Goal: Communication & Community: Answer question/provide support

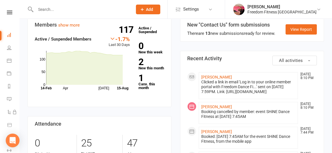
scroll to position [9, 0]
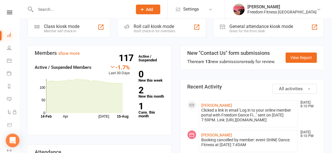
click at [9, 35] on icon at bounding box center [9, 35] width 5 height 5
click at [7, 14] on icon at bounding box center [9, 13] width 5 height 4
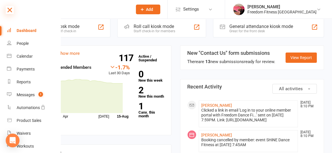
click at [9, 10] on icon at bounding box center [10, 10] width 8 height 8
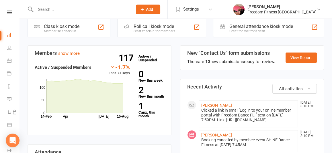
click at [6, 47] on li "People" at bounding box center [9, 48] width 19 height 13
click at [8, 50] on icon at bounding box center [9, 48] width 5 height 5
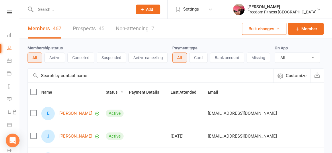
click at [6, 15] on div "Clubworx" at bounding box center [9, 20] width 19 height 19
click at [7, 13] on icon at bounding box center [9, 13] width 5 height 4
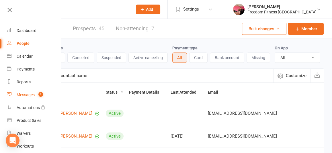
click at [24, 98] on link "Messages 1" at bounding box center [34, 95] width 54 height 13
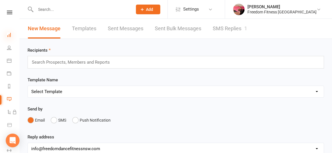
click at [8, 35] on icon at bounding box center [9, 35] width 5 height 5
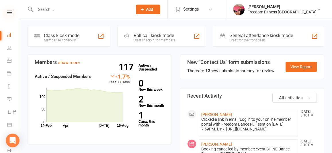
click at [7, 12] on icon at bounding box center [9, 13] width 5 height 4
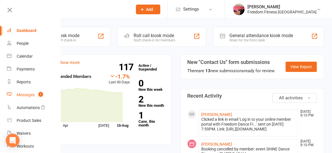
click at [27, 94] on div "Messages" at bounding box center [26, 95] width 18 height 5
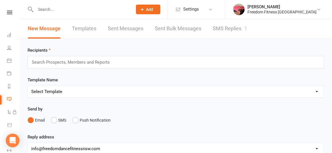
click at [163, 28] on link "SMS Replies 1" at bounding box center [229, 29] width 34 height 20
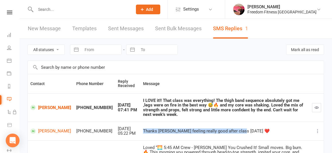
drag, startPoint x: 229, startPoint y: 125, endPoint x: 127, endPoint y: 128, distance: 102.0
click at [140, 128] on td "Thanks [PERSON_NAME] feeling really good after class [DATE] ❤️" at bounding box center [224, 131] width 169 height 19
copy div "Thanks [PERSON_NAME] feeling really good after class [DATE] ❤️"
click at [144, 129] on div "Thanks [PERSON_NAME] feeling really good after class [DATE] ❤️" at bounding box center [224, 131] width 163 height 5
drag, startPoint x: 128, startPoint y: 124, endPoint x: 228, endPoint y: 125, distance: 99.7
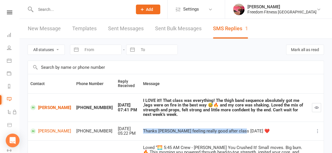
click at [163, 125] on td "Thanks [PERSON_NAME] feeling really good after class [DATE] ❤️" at bounding box center [224, 131] width 169 height 19
copy div "Thanks [PERSON_NAME] feeling really good after class [DATE] ❤️"
click at [44, 129] on link "[PERSON_NAME]" at bounding box center [50, 131] width 41 height 5
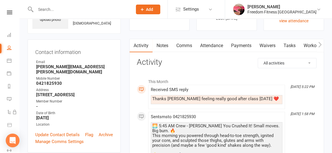
scroll to position [37, 0]
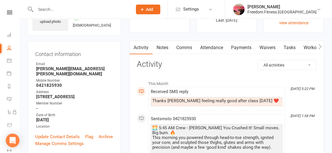
click at [163, 50] on link "Comms" at bounding box center [184, 47] width 24 height 13
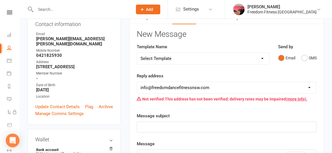
scroll to position [70, 0]
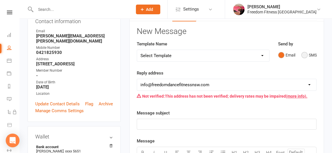
click at [163, 56] on button "SMS" at bounding box center [308, 55] width 15 height 11
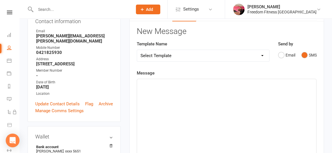
click at [163, 83] on p "﻿" at bounding box center [226, 84] width 172 height 7
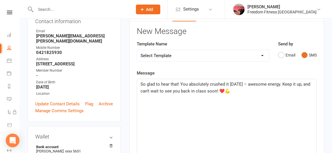
click at [163, 84] on span "So glad to hear that! You absolutely crushed it [DATE] – awesome energy. Keep i…" at bounding box center [225, 88] width 171 height 12
click at [163, 84] on span "So glad to hear that! You absolutely smashed it [DATE] – awesome energy. Keep i…" at bounding box center [226, 88] width 173 height 12
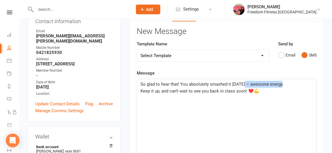
drag, startPoint x: 279, startPoint y: 84, endPoint x: 241, endPoint y: 81, distance: 38.0
click at [163, 82] on span "So glad to hear that! You absolutely smashed it [DATE] – awesome energy." at bounding box center [211, 84] width 143 height 5
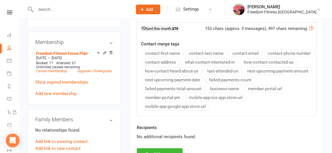
scroll to position [270, 0]
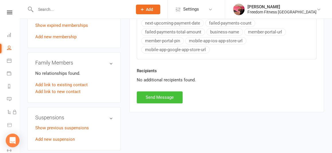
click at [163, 96] on button "Send Message" at bounding box center [160, 98] width 46 height 12
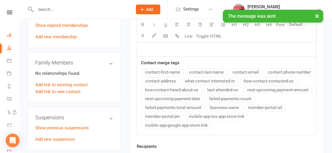
click at [7, 38] on link "Dashboard" at bounding box center [13, 35] width 13 height 13
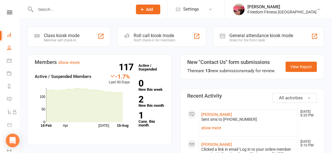
click at [7, 51] on link "People" at bounding box center [13, 48] width 13 height 13
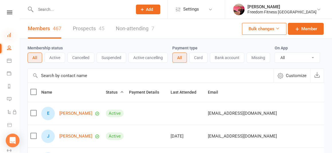
click at [7, 36] on icon at bounding box center [9, 35] width 5 height 5
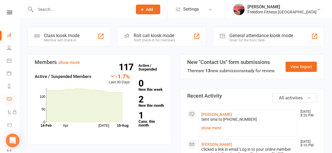
click at [10, 99] on icon at bounding box center [9, 99] width 5 height 5
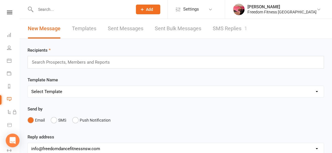
click at [163, 36] on link "SMS Replies 1" at bounding box center [229, 29] width 34 height 20
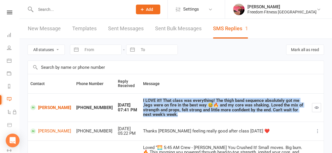
drag, startPoint x: 295, startPoint y: 110, endPoint x: 127, endPoint y: 100, distance: 168.4
click at [140, 100] on td "I LOVE it!! That class was everything! The thigh band sequence absolutely got m…" at bounding box center [224, 108] width 169 height 28
copy div "I LOVE it!! That class was everything! The thigh band sequence absolutely got m…"
click at [46, 105] on link "[PERSON_NAME]" at bounding box center [50, 107] width 41 height 5
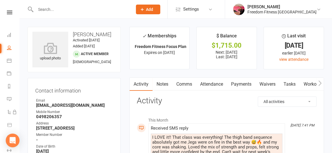
click at [163, 87] on link "Comms" at bounding box center [184, 84] width 24 height 13
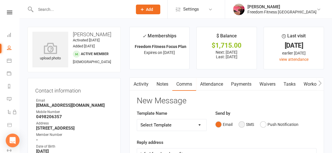
click at [163, 123] on button "SMS" at bounding box center [245, 124] width 15 height 11
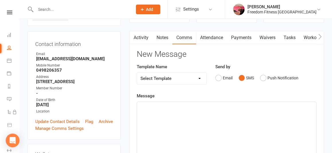
scroll to position [87, 0]
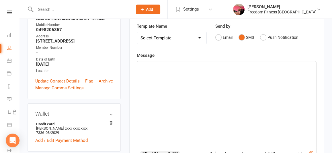
click at [163, 75] on div "﻿" at bounding box center [226, 105] width 179 height 86
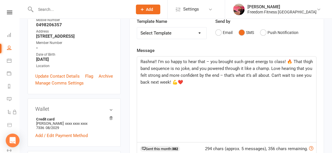
scroll to position [94, 0]
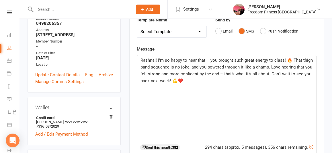
click at [163, 73] on span "Rashna!! I’m so happy to hear that – you brought such great energy to class! 🔥 …" at bounding box center [226, 71] width 173 height 26
click at [163, 59] on span "Rashna!! I’m so happy to hear that – you brought such great energy to class! 🔥 …" at bounding box center [226, 67] width 173 height 19
click at [163, 61] on span "Rashna!! I’m so happy to hear that – you brought such great energy to class! 🔥 …" at bounding box center [226, 67] width 173 height 19
click at [163, 60] on span "Rashna!! I’m so happy to hear that – you brought such great energy to class! 🔥 …" at bounding box center [226, 67] width 173 height 19
click at [163, 59] on span "Rashna!! I’m so happy to hear that – you brought such great energy to class! 🔥 …" at bounding box center [226, 67] width 173 height 19
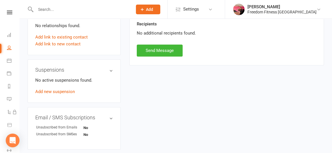
scroll to position [340, 0]
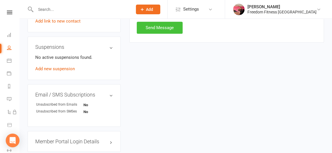
click at [159, 24] on button "Send Message" at bounding box center [160, 28] width 46 height 12
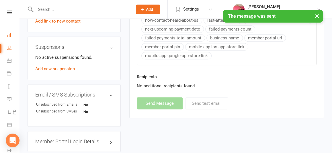
click at [8, 39] on link "Dashboard" at bounding box center [13, 35] width 13 height 13
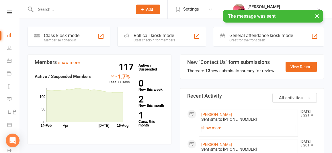
click at [6, 10] on div "× The message was sent" at bounding box center [162, 10] width 324 height 0
click at [9, 10] on div "× The message was sent" at bounding box center [162, 10] width 324 height 0
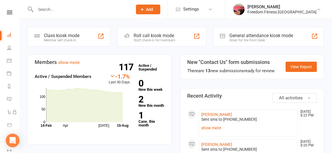
click at [3, 8] on nav "Clubworx Dashboard People Calendar Payments Reports Messages 1 Automations Prod…" at bounding box center [9, 77] width 19 height 153
click at [4, 9] on nav "Clubworx Dashboard People Calendar Payments Reports Messages 1 Automations Prod…" at bounding box center [9, 77] width 19 height 153
click at [7, 11] on icon at bounding box center [9, 13] width 5 height 4
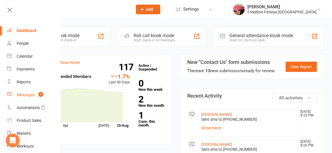
click at [27, 96] on div "Messages" at bounding box center [26, 95] width 18 height 5
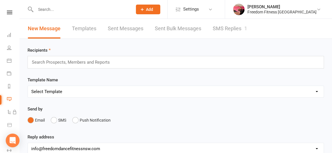
click at [163, 30] on link "SMS Replies 1" at bounding box center [229, 29] width 34 height 20
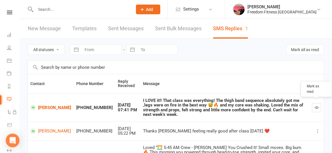
click at [163, 106] on icon "button" at bounding box center [316, 108] width 4 height 4
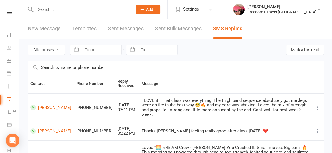
click at [11, 16] on div "Clubworx" at bounding box center [9, 20] width 19 height 19
click at [9, 15] on div "Clubworx" at bounding box center [9, 20] width 19 height 19
click at [3, 9] on nav "Clubworx Dashboard People Calendar Payments Reports Messages Automations Produc…" at bounding box center [9, 77] width 19 height 153
click at [6, 36] on li "Dashboard" at bounding box center [9, 35] width 19 height 13
click at [7, 35] on icon at bounding box center [9, 35] width 5 height 5
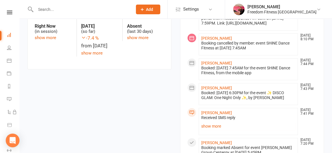
scroll to position [180, 0]
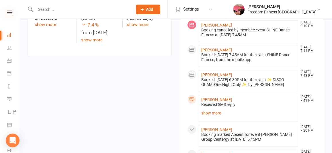
click at [8, 13] on icon at bounding box center [9, 13] width 5 height 4
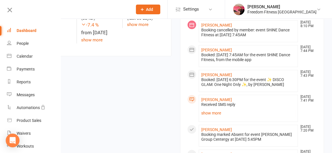
click at [21, 29] on div "Dashboard" at bounding box center [27, 30] width 20 height 5
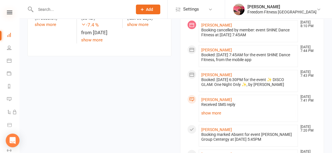
click at [7, 11] on icon at bounding box center [9, 13] width 5 height 4
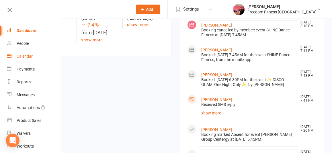
click at [26, 59] on link "Calendar" at bounding box center [34, 56] width 54 height 13
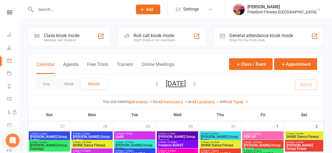
click at [53, 65] on button "Calendar" at bounding box center [45, 68] width 18 height 12
click at [58, 66] on div "Calendar Agenda Free Trials Trainers Online Meetings" at bounding box center [105, 67] width 138 height 13
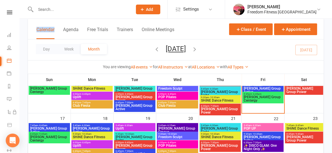
scroll to position [147, 0]
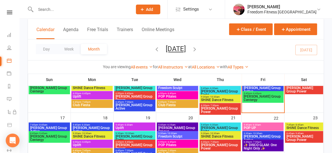
click at [163, 105] on div "Class kiosk mode Member self check-in Roll call kiosk mode Staff check-in for m…" at bounding box center [175, 64] width 312 height 385
click at [163, 147] on span "✨ DISCO GLAM: One Night Only ✨" at bounding box center [262, 147] width 39 height 7
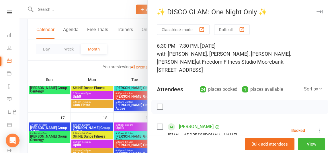
click at [120, 14] on div at bounding box center [175, 76] width 312 height 153
